Goal: Check status: Check status

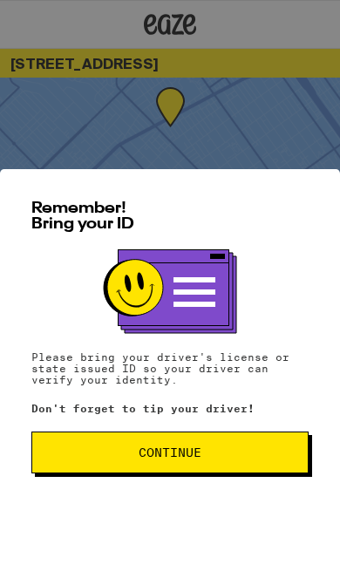
click at [207, 453] on span "Continue" at bounding box center [170, 452] width 248 height 12
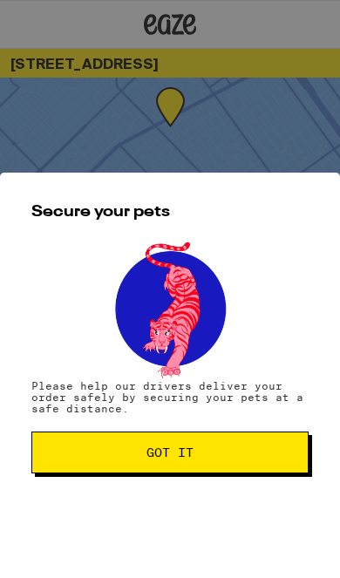
click at [216, 445] on button "Got it" at bounding box center [169, 453] width 277 height 42
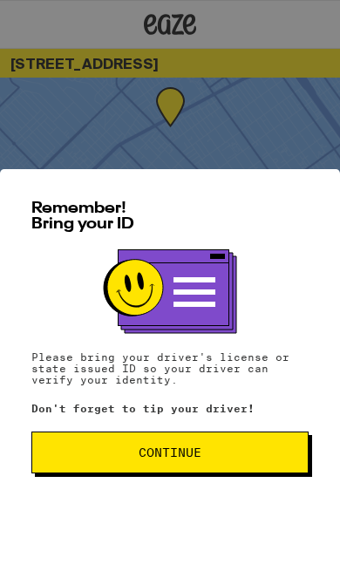
click at [221, 460] on button "Continue" at bounding box center [169, 453] width 277 height 42
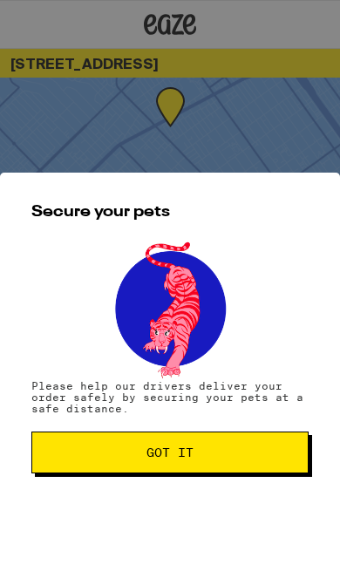
click at [221, 459] on button "Got it" at bounding box center [169, 453] width 277 height 42
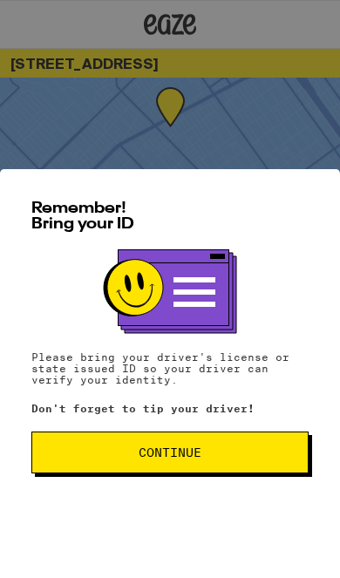
click at [217, 459] on button "Continue" at bounding box center [169, 453] width 277 height 42
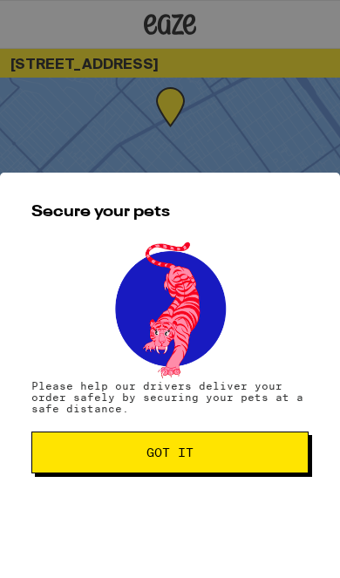
click at [206, 465] on button "Got it" at bounding box center [169, 453] width 277 height 42
